Goal: Information Seeking & Learning: Learn about a topic

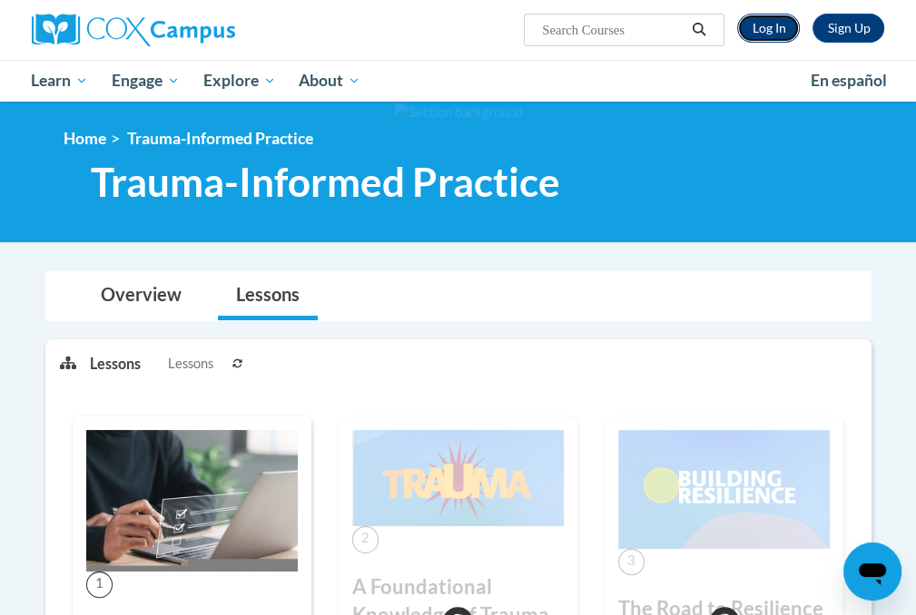
click at [773, 32] on link "Log In" at bounding box center [768, 28] width 63 height 29
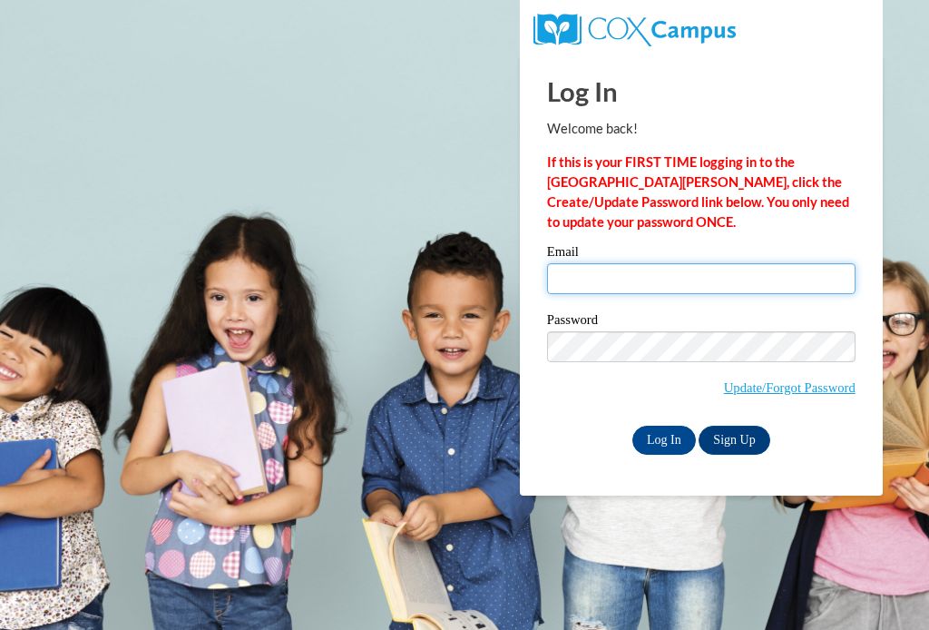
click at [639, 276] on input "Email" at bounding box center [701, 278] width 309 height 31
type input "[EMAIL_ADDRESS][DOMAIN_NAME]"
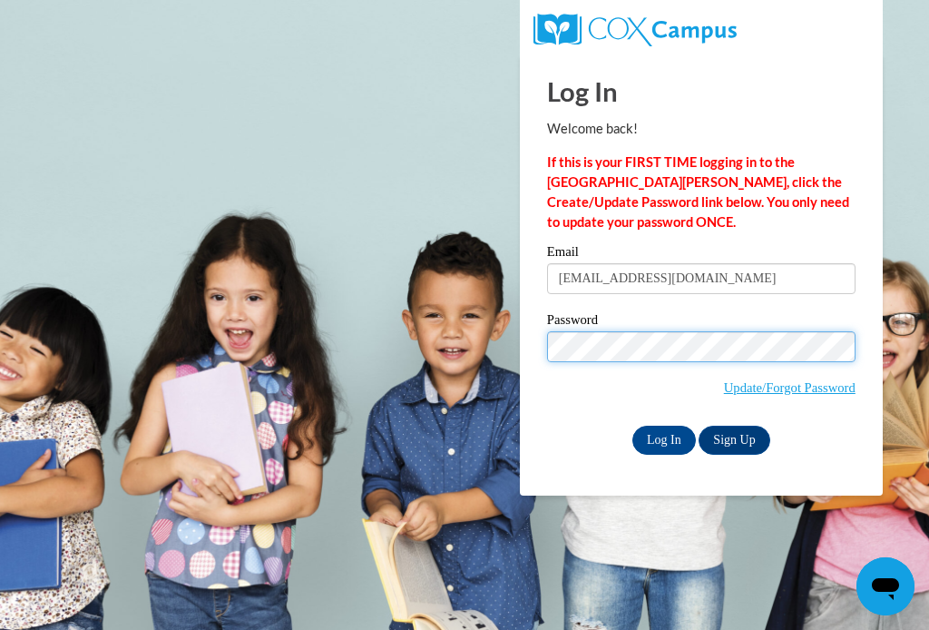
click at [633, 426] on input "Log In" at bounding box center [665, 440] width 64 height 29
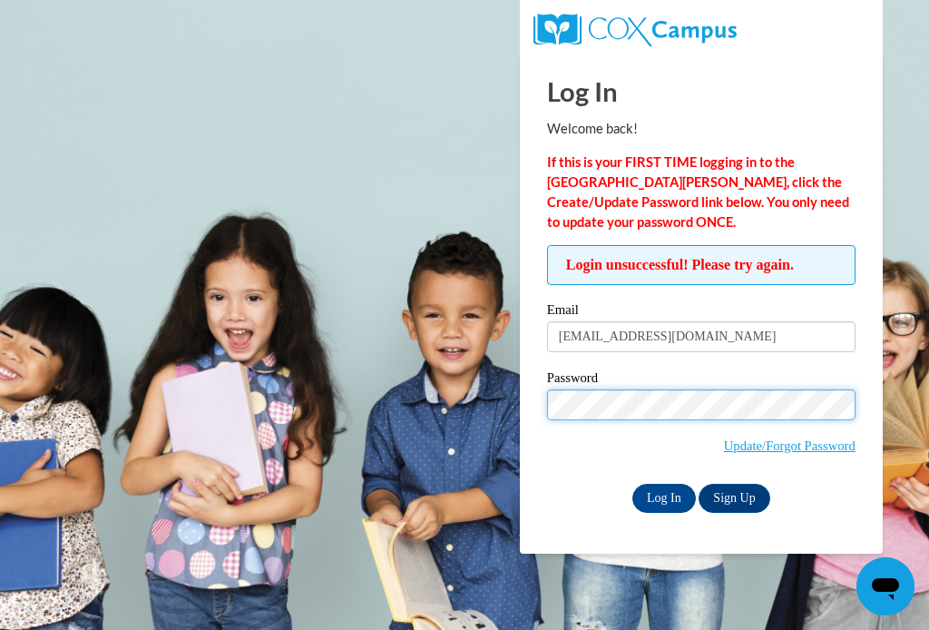
click at [633, 484] on input "Log In" at bounding box center [665, 498] width 64 height 29
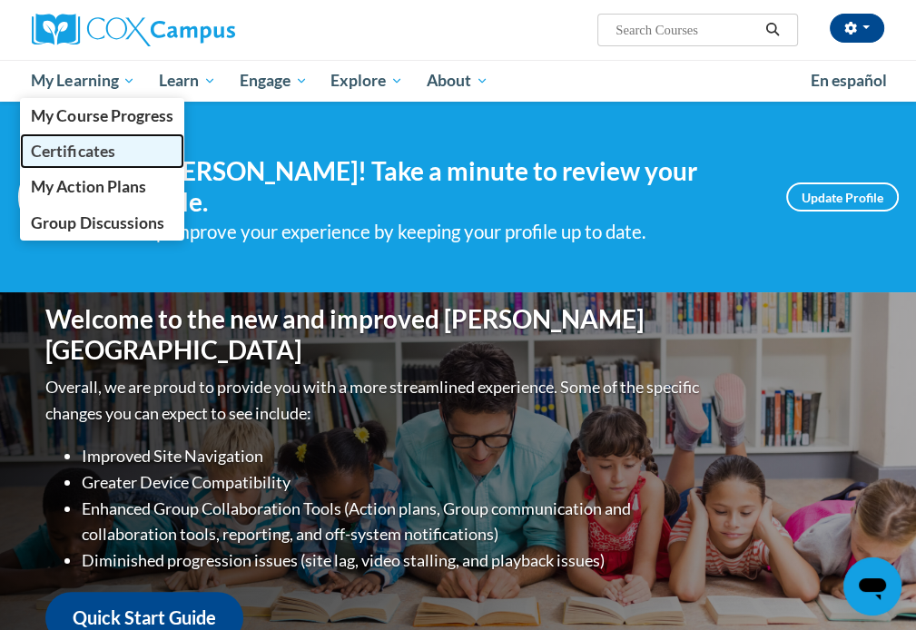
click at [112, 149] on span "Certificates" at bounding box center [72, 151] width 83 height 19
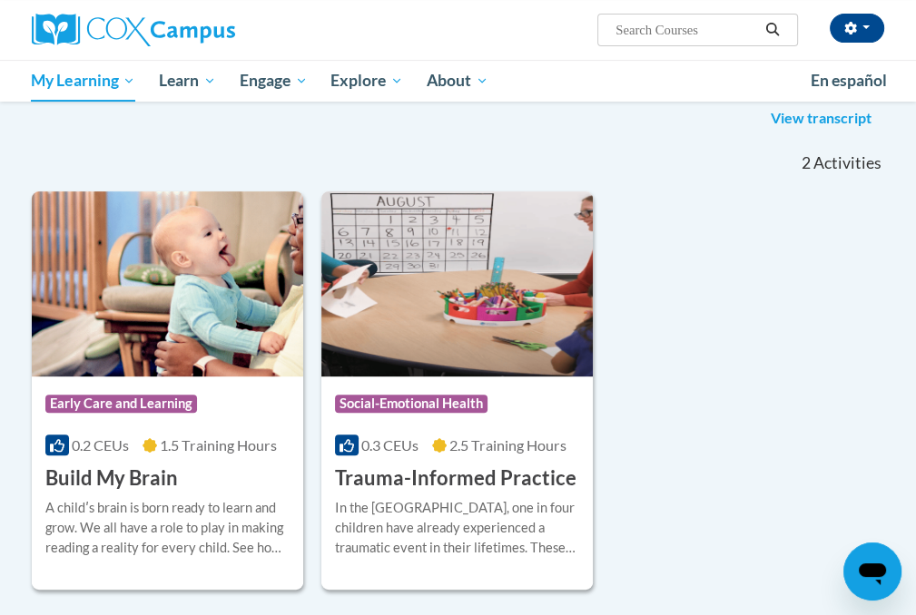
scroll to position [182, 0]
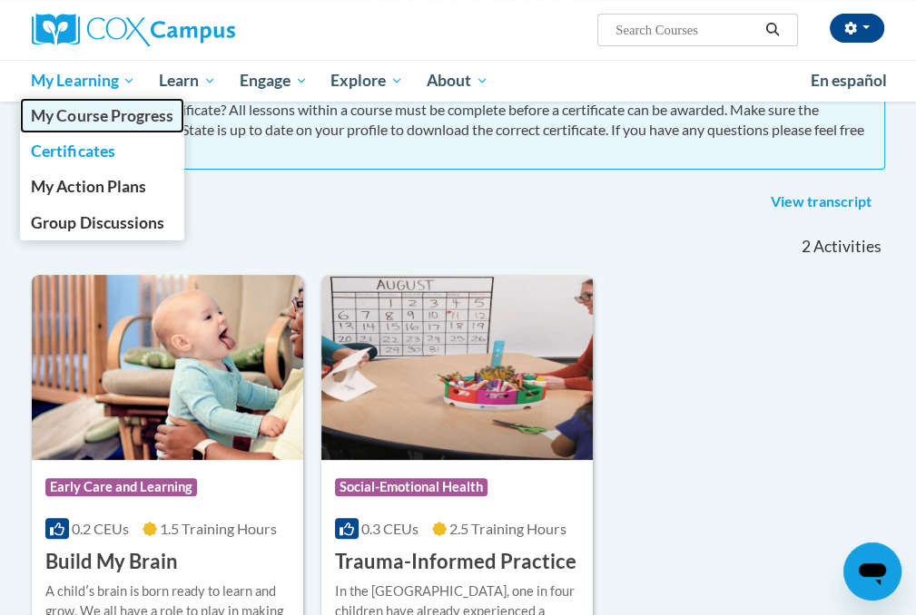
click at [123, 128] on link "My Course Progress" at bounding box center [102, 115] width 165 height 35
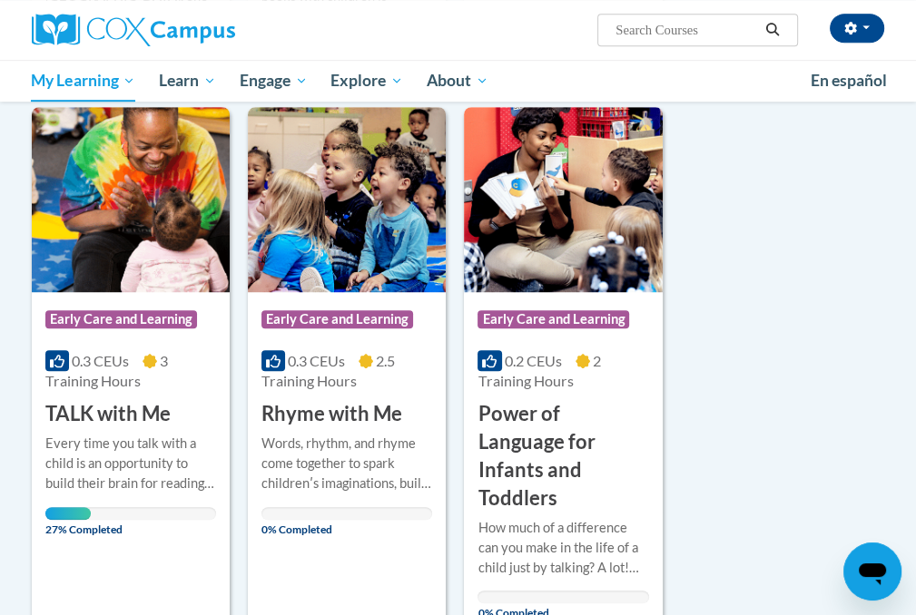
scroll to position [817, 0]
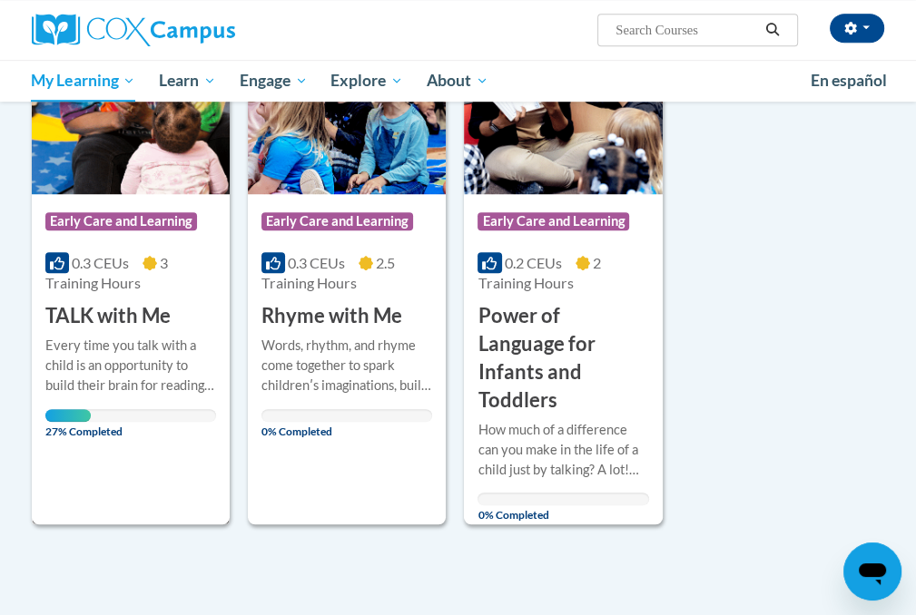
click at [172, 485] on div "Course Category: Early Care and Learning 0.3 CEUs 3 Training Hours COURSE TALK …" at bounding box center [131, 267] width 198 height 516
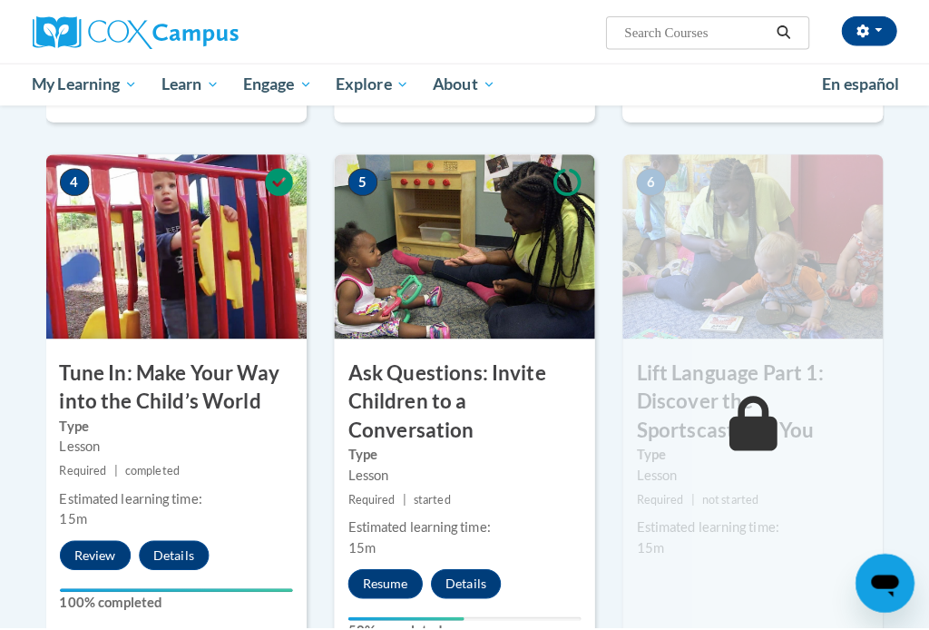
scroll to position [817, 0]
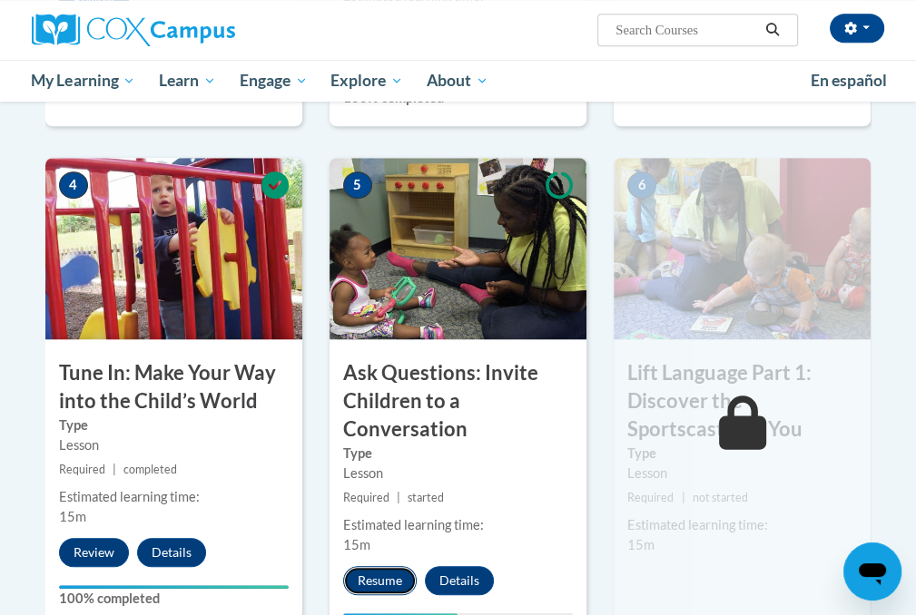
click at [363, 571] on button "Resume" at bounding box center [380, 580] width 74 height 29
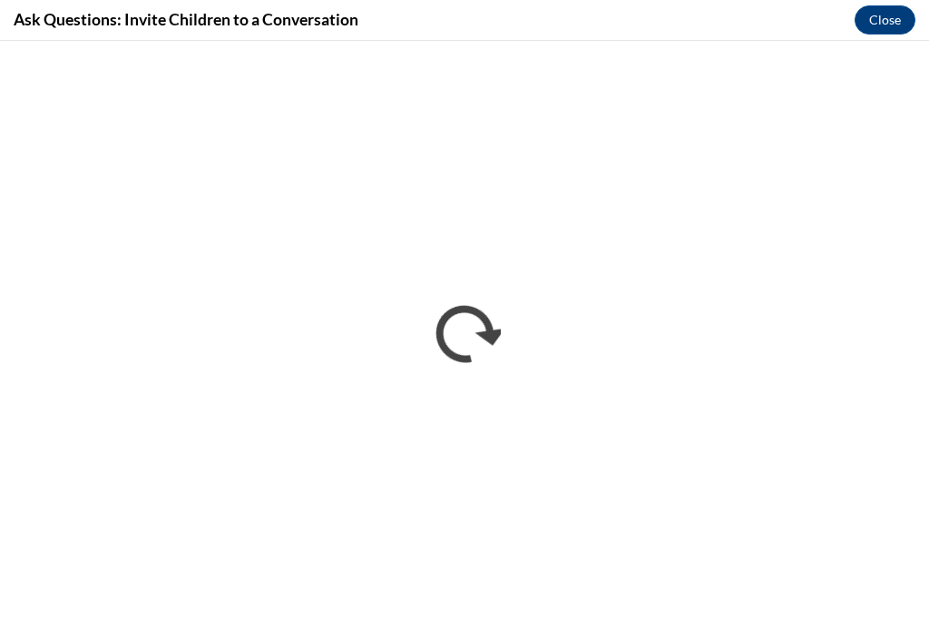
scroll to position [0, 0]
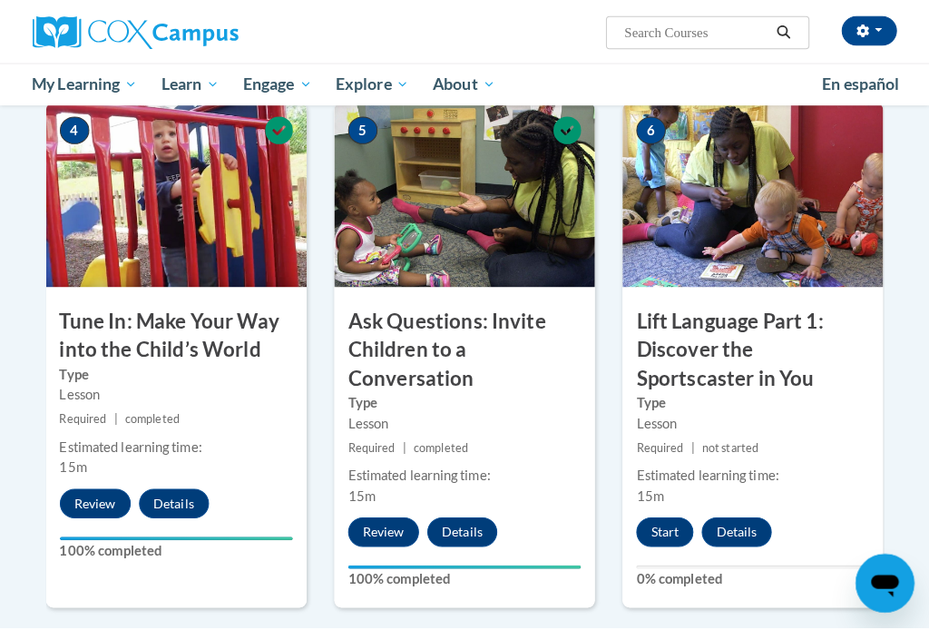
scroll to position [908, 0]
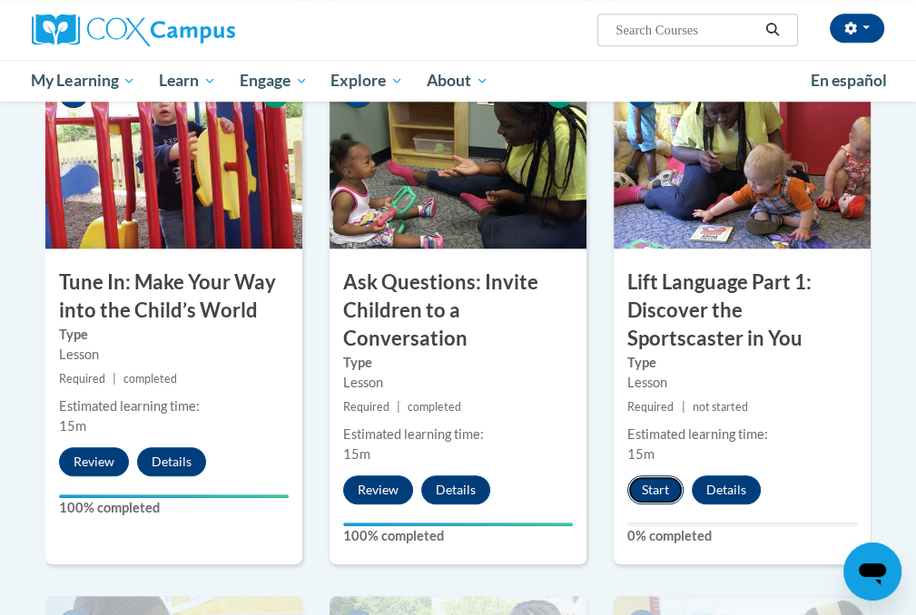
click at [639, 493] on button "Start" at bounding box center [655, 490] width 56 height 29
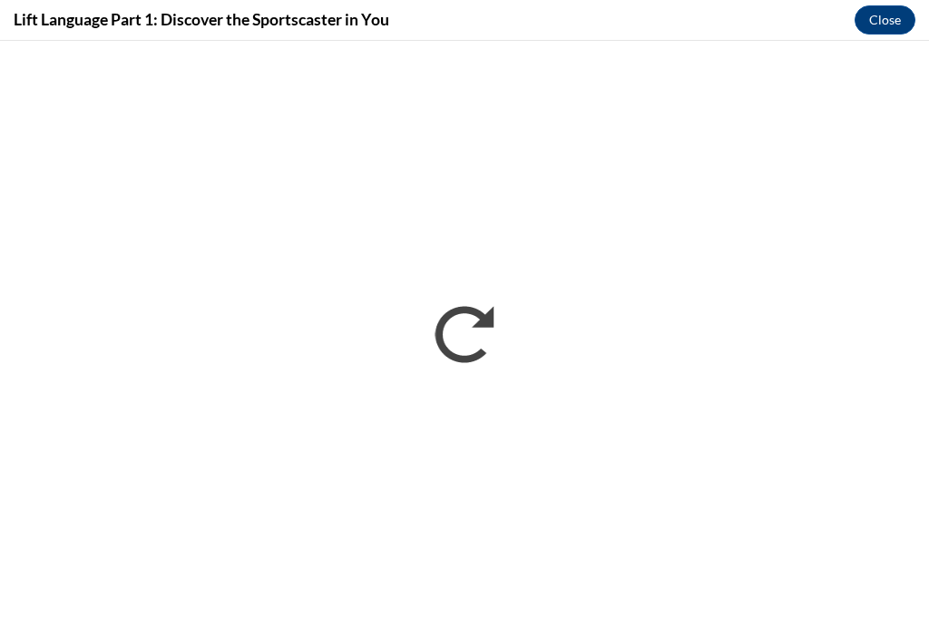
scroll to position [0, 0]
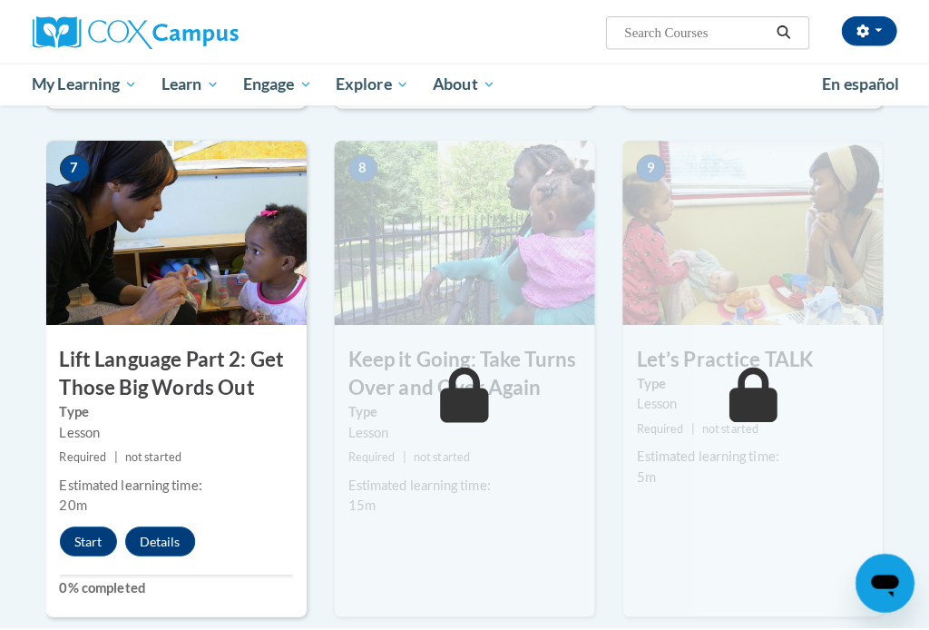
scroll to position [1372, 0]
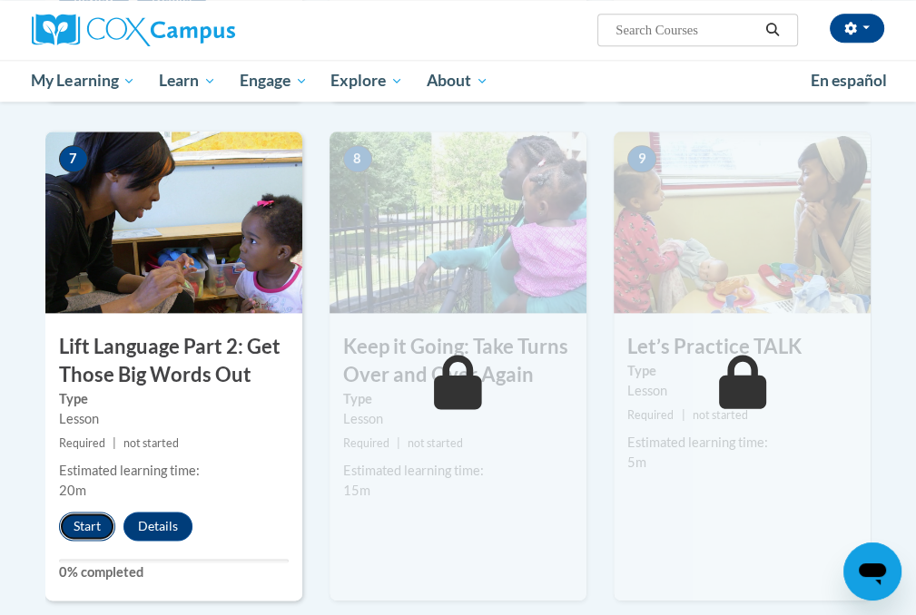
click at [86, 519] on button "Start" at bounding box center [87, 526] width 56 height 29
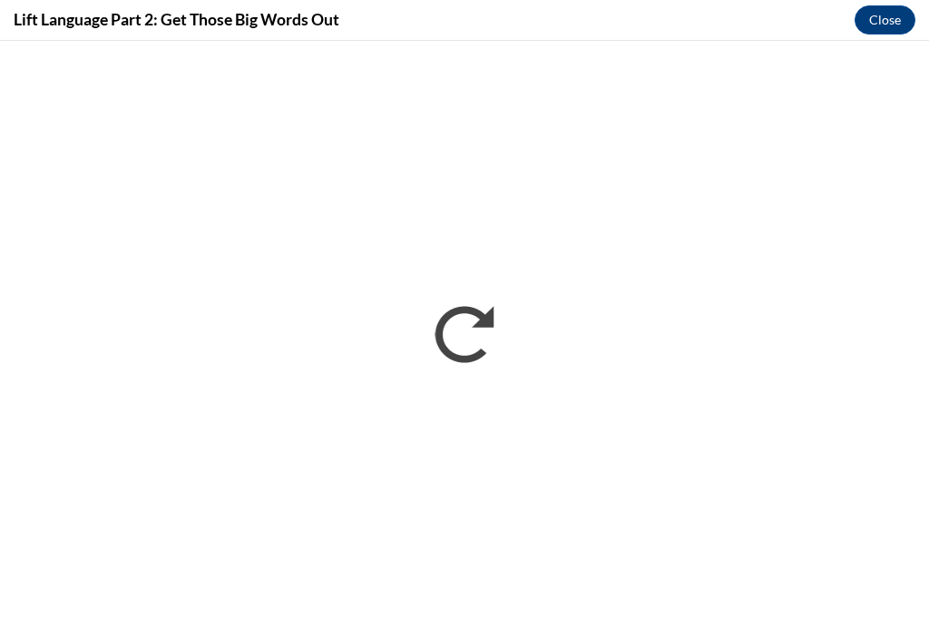
scroll to position [0, 0]
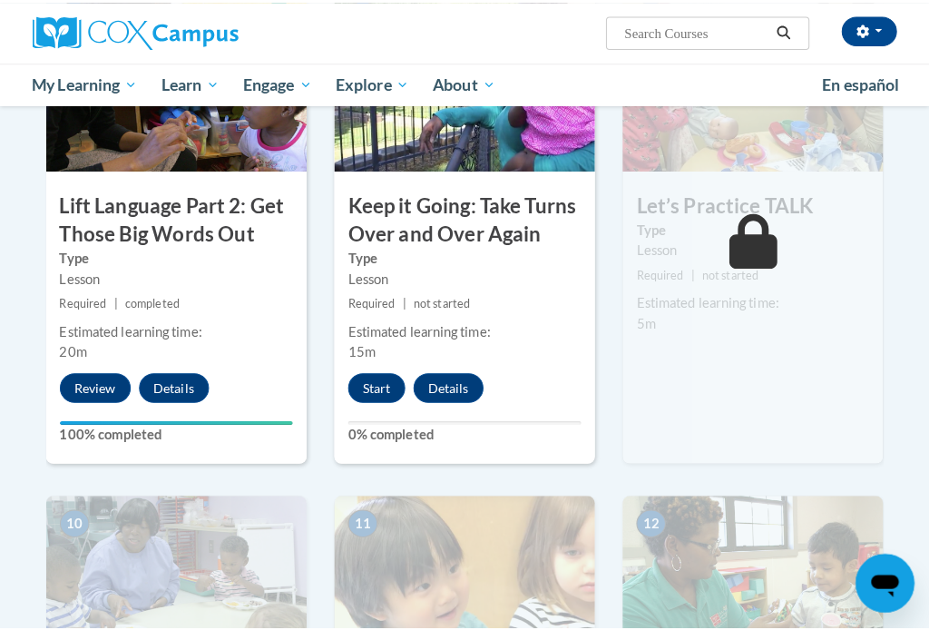
scroll to position [1452, 0]
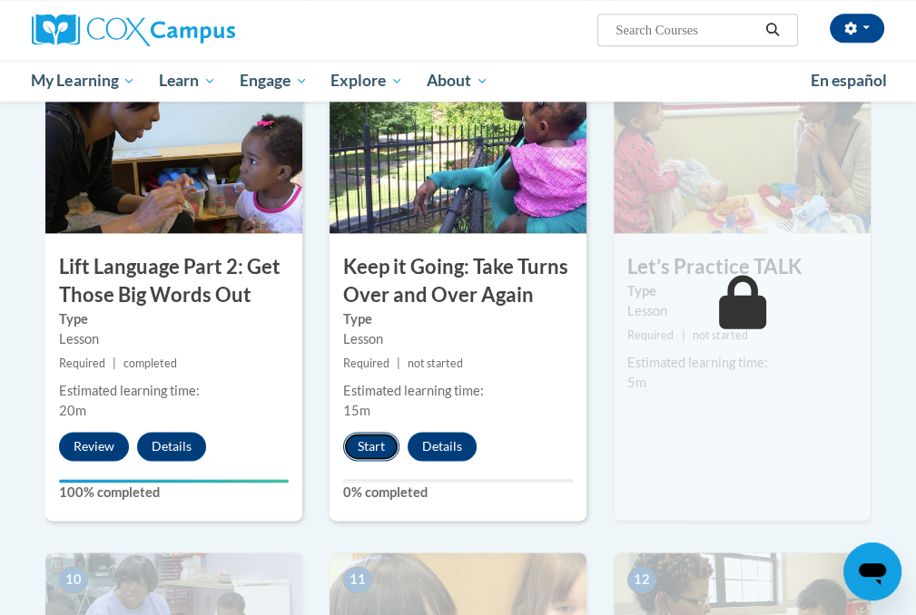
click at [373, 437] on button "Start" at bounding box center [371, 446] width 56 height 29
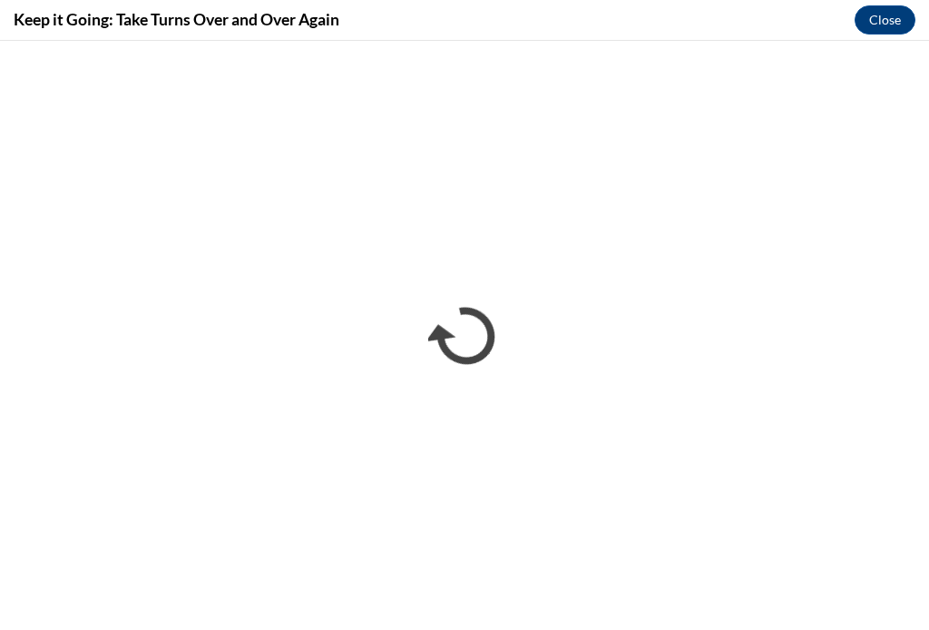
scroll to position [0, 0]
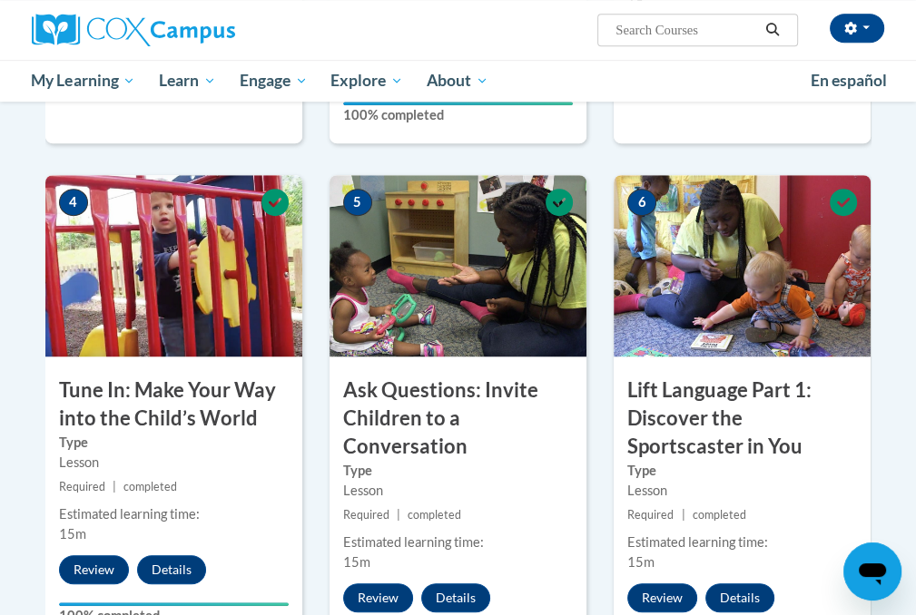
scroll to position [697, 0]
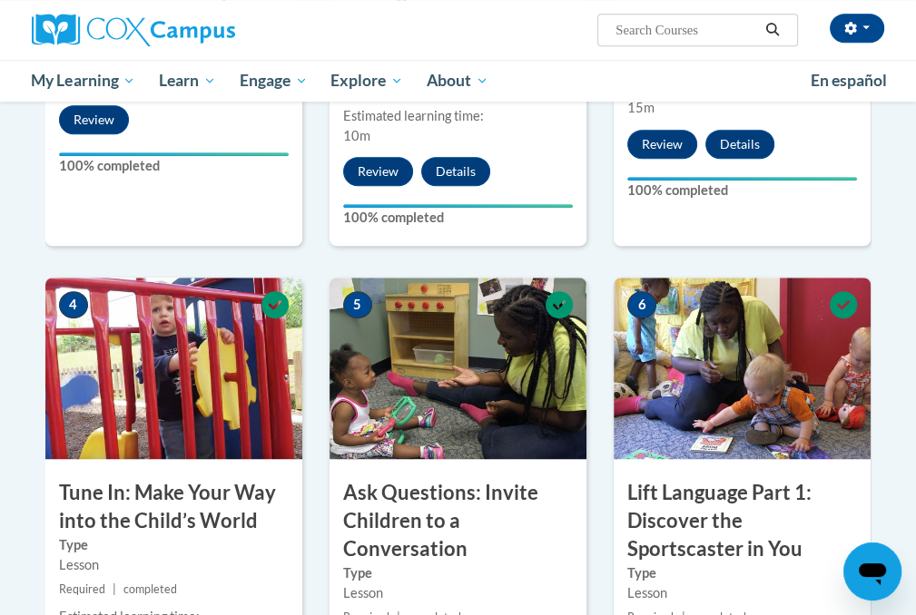
click at [265, 375] on img at bounding box center [173, 369] width 257 height 182
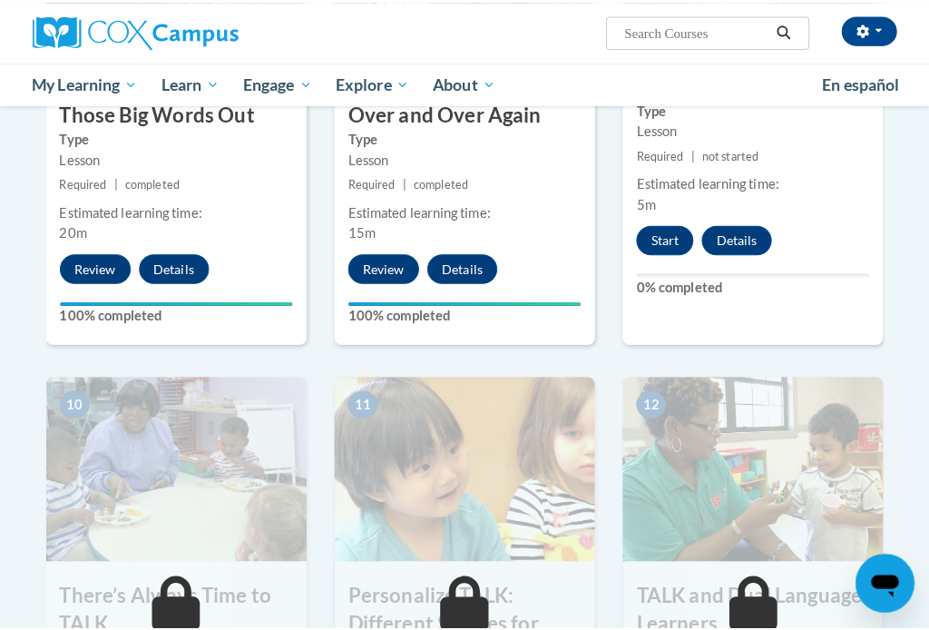
scroll to position [1605, 0]
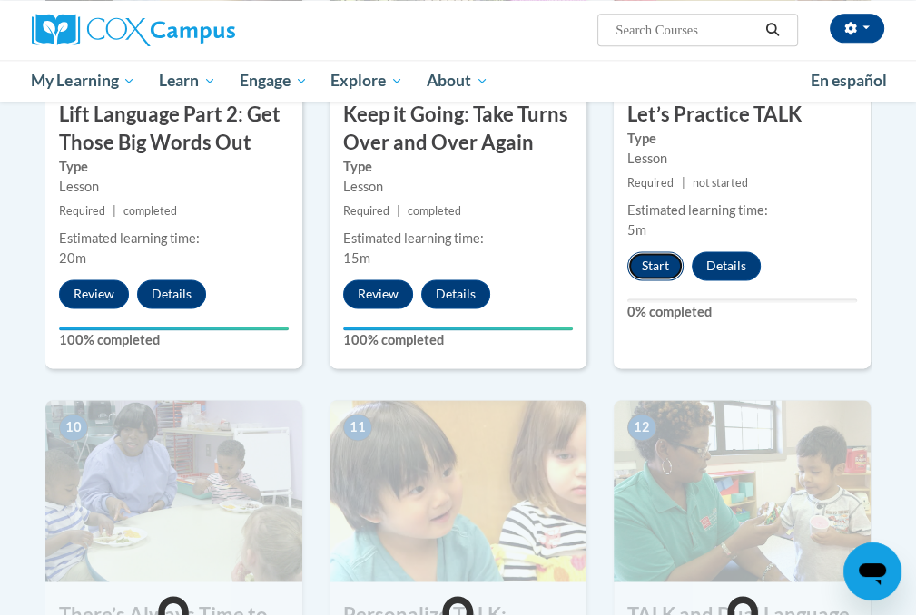
click at [647, 261] on button "Start" at bounding box center [655, 265] width 56 height 29
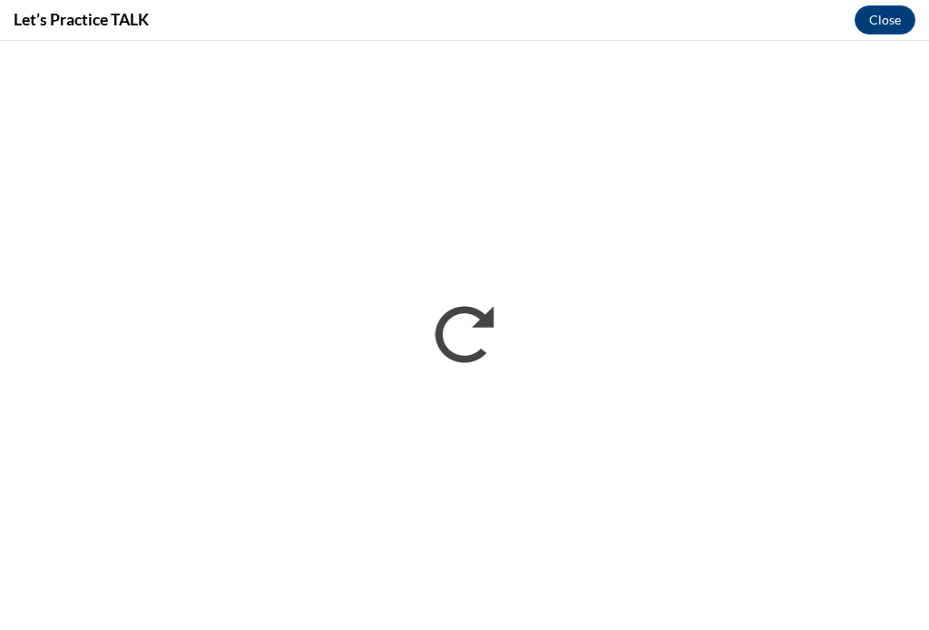
scroll to position [0, 0]
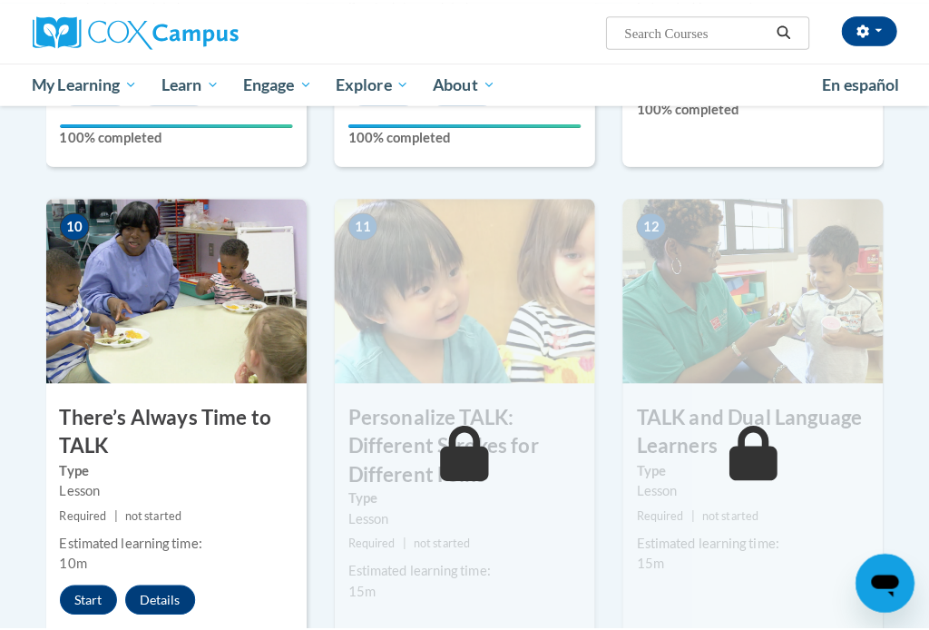
scroll to position [1906, 0]
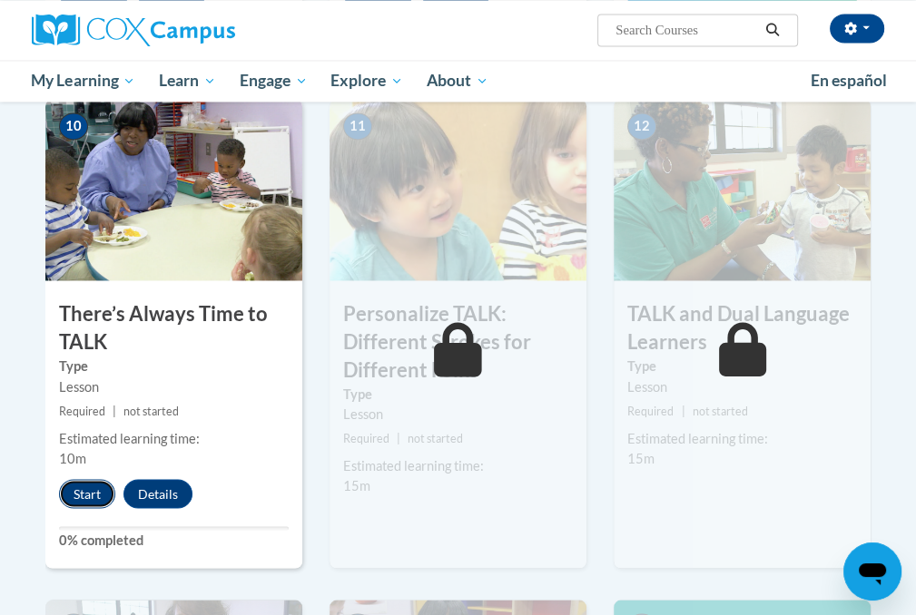
click at [80, 500] on button "Start" at bounding box center [87, 493] width 56 height 29
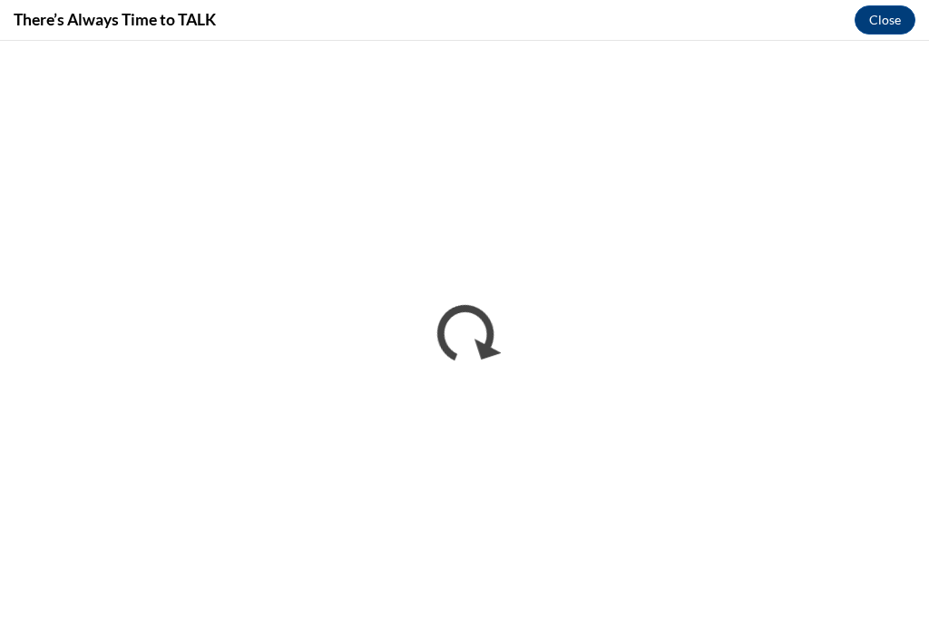
scroll to position [0, 0]
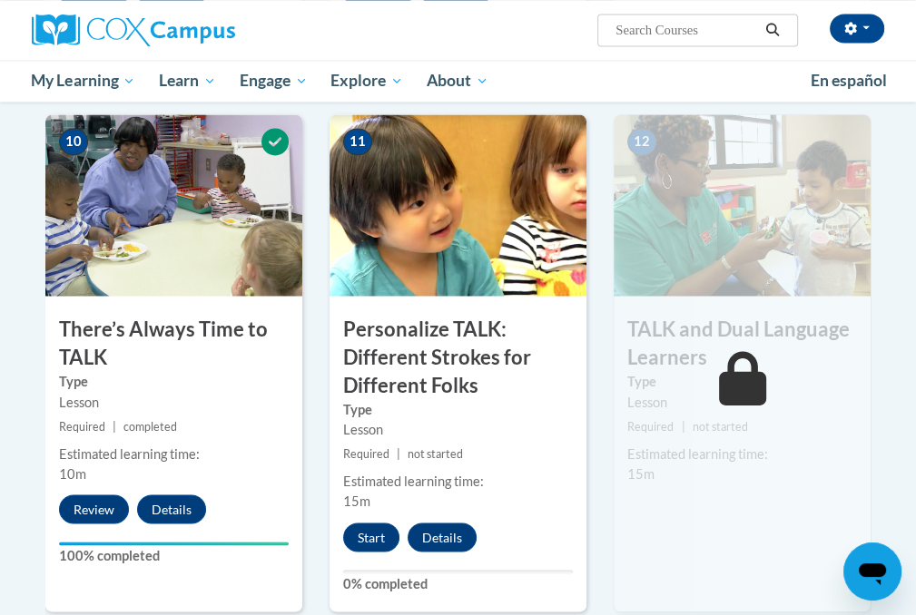
scroll to position [1997, 0]
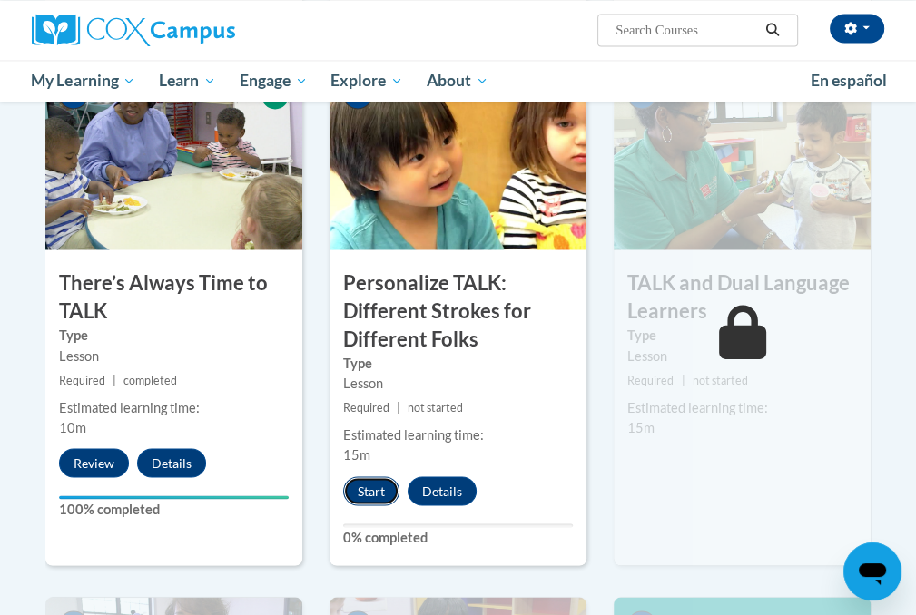
click at [370, 424] on div "11 Personalize TALK: Different Strokes for Different Folks Type Lesson Required…" at bounding box center [457, 316] width 257 height 497
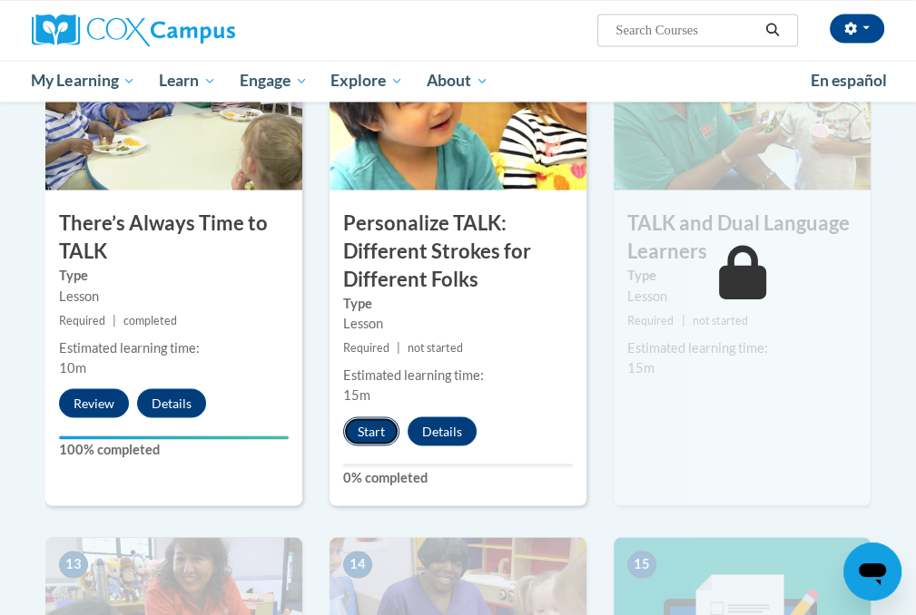
click at [344, 431] on button "Start" at bounding box center [371, 431] width 56 height 29
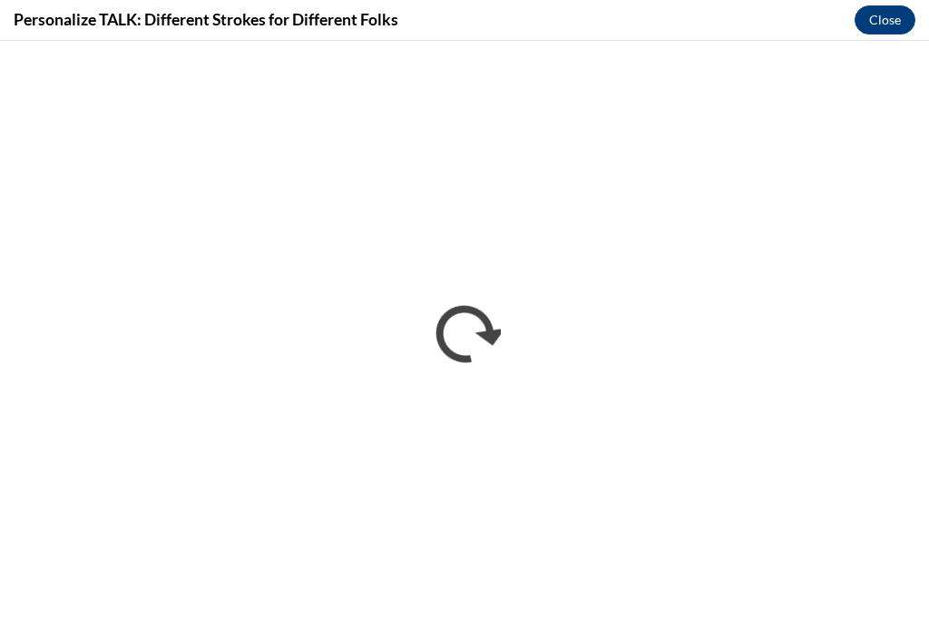
scroll to position [0, 0]
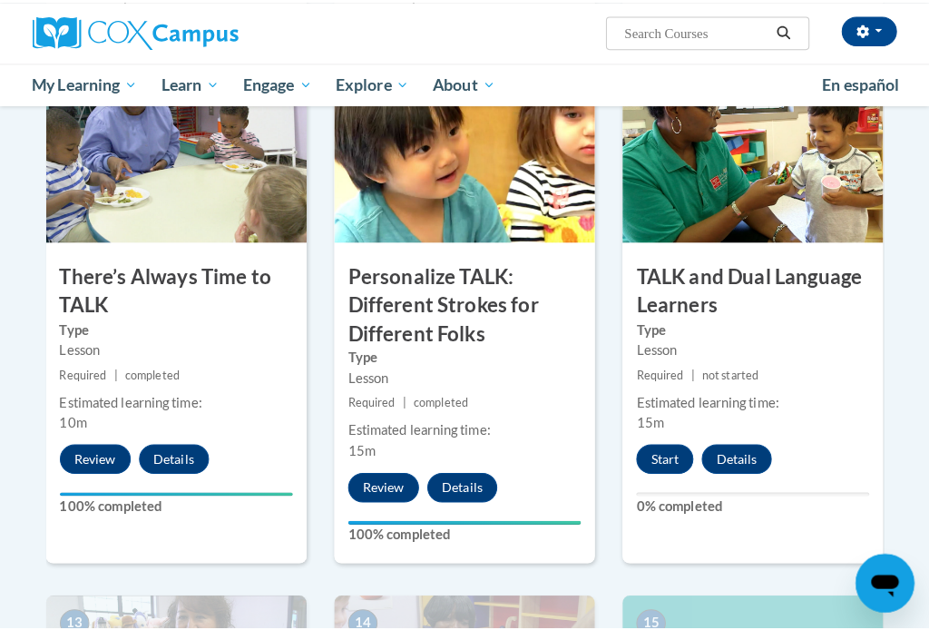
scroll to position [1968, 0]
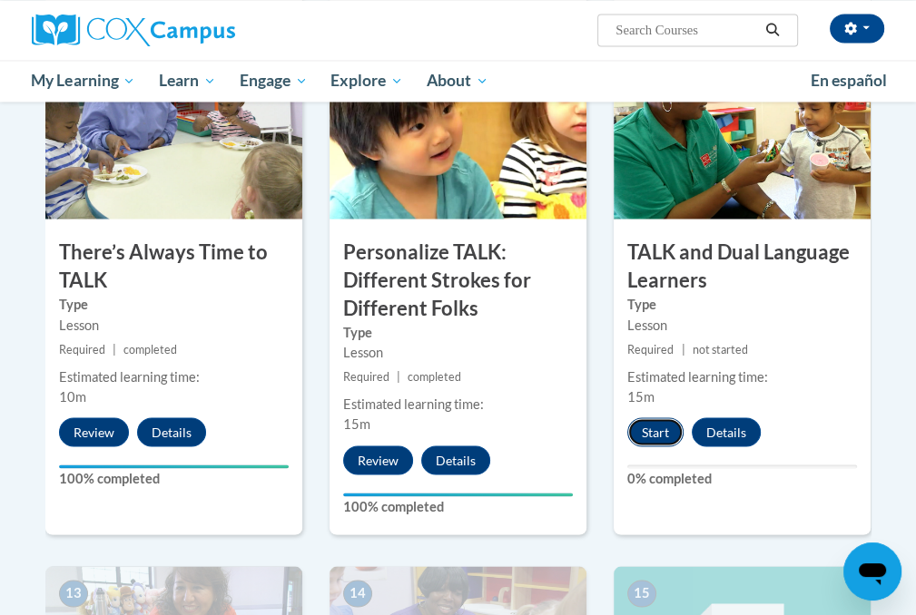
click at [653, 417] on button "Start" at bounding box center [655, 431] width 56 height 29
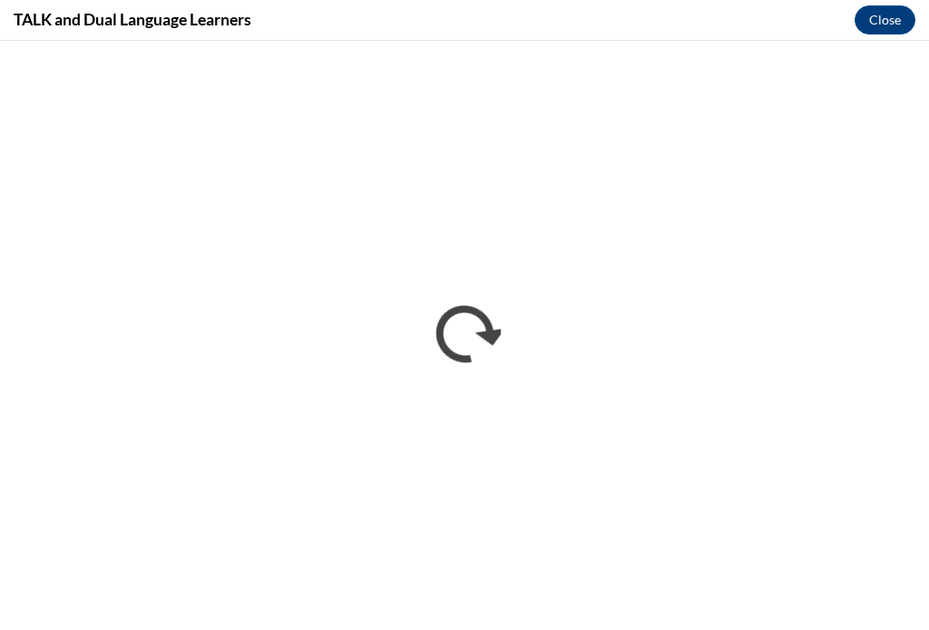
scroll to position [0, 0]
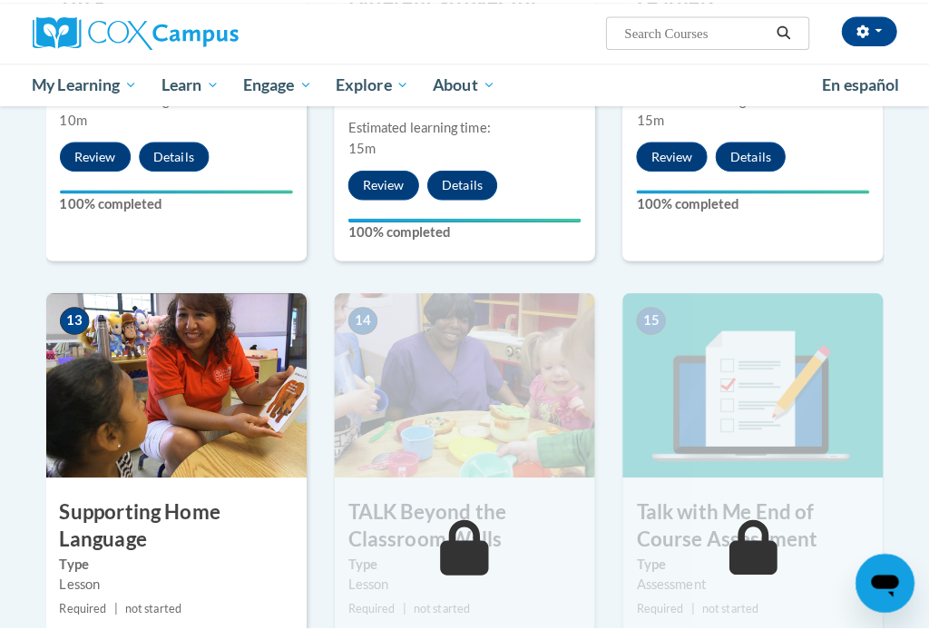
scroll to position [2360, 0]
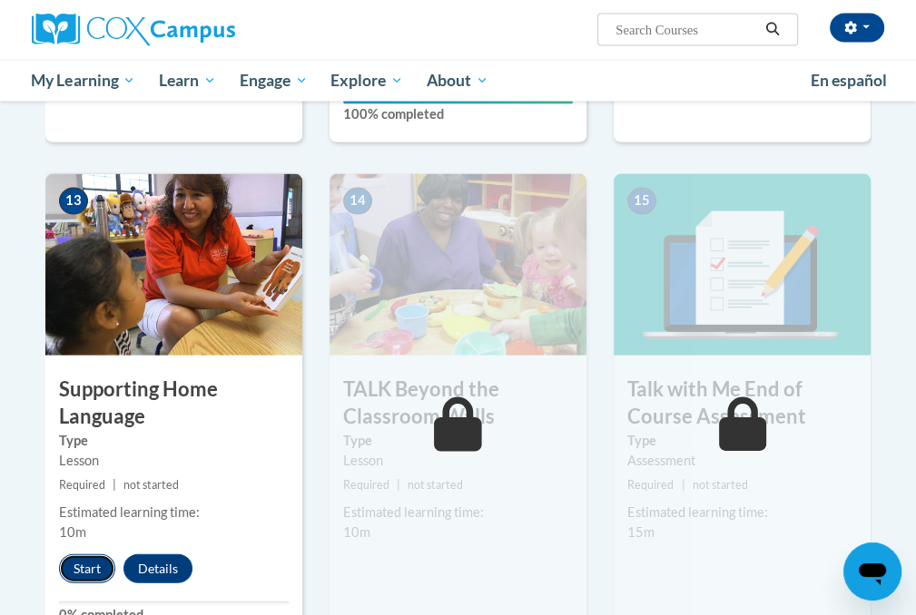
click at [81, 557] on button "Start" at bounding box center [87, 569] width 56 height 29
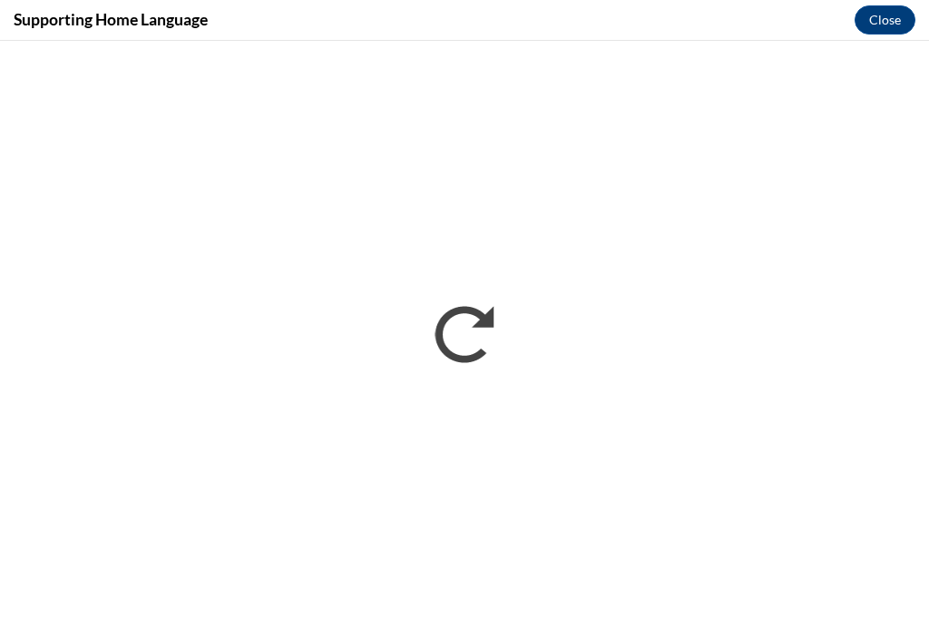
scroll to position [0, 0]
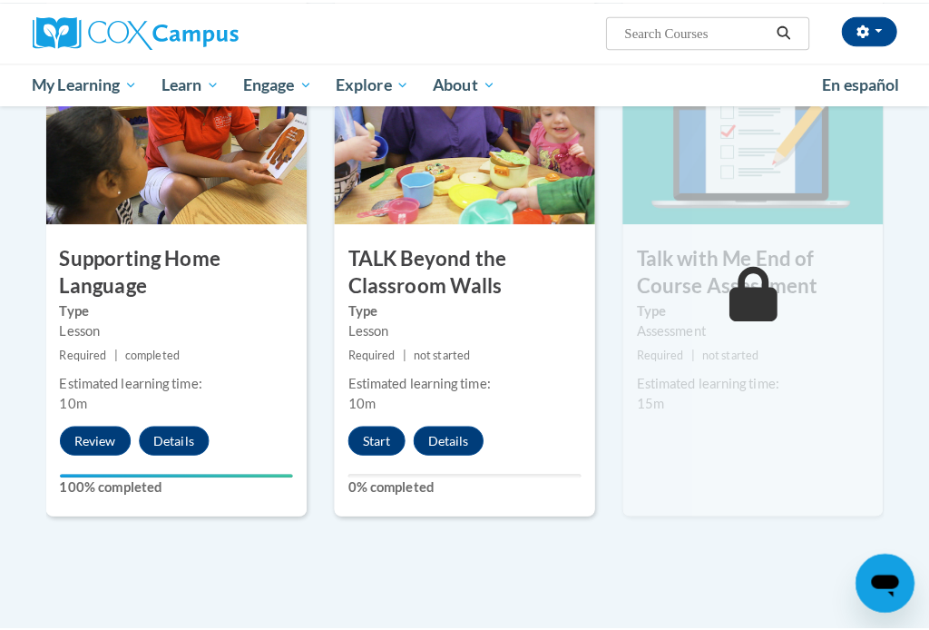
scroll to position [2421, 0]
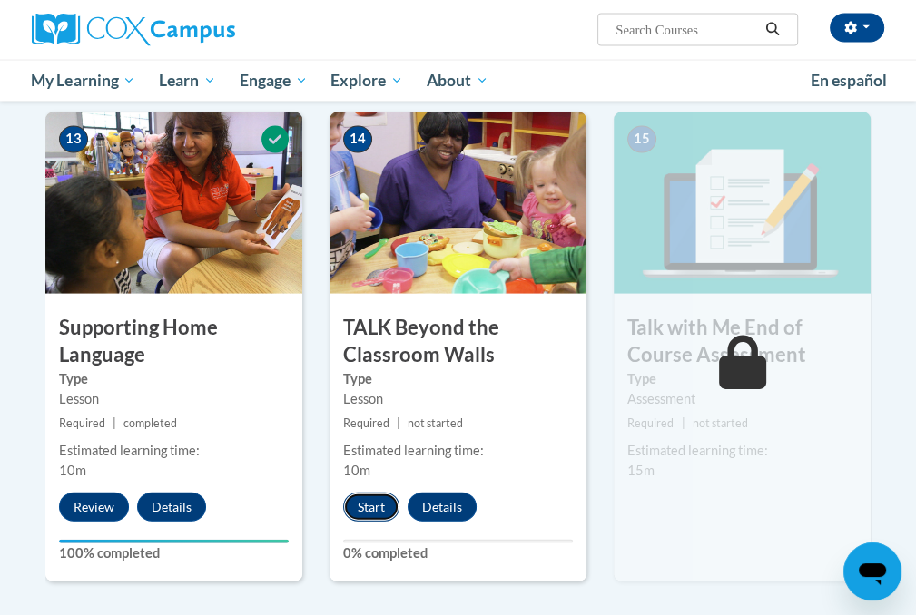
click at [355, 514] on button "Start" at bounding box center [371, 507] width 56 height 29
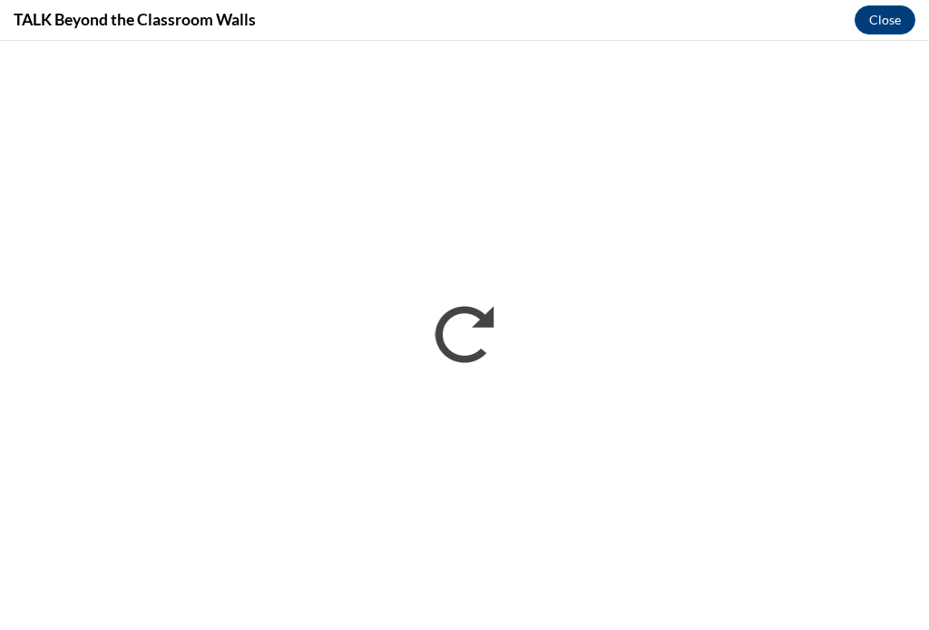
scroll to position [0, 0]
